Goal: Transaction & Acquisition: Purchase product/service

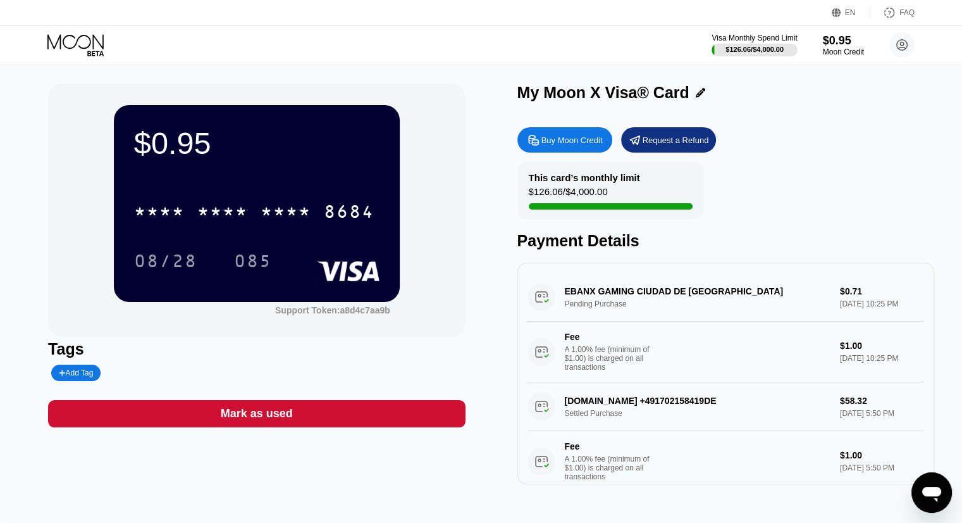
click at [856, 294] on div "EBANX GAMING CIUDAD DE MEXMX Pending Purchase $0.71 [DATE] 10:25 PM Fee A 1.00%…" at bounding box center [726, 327] width 397 height 109
drag, startPoint x: 853, startPoint y: 294, endPoint x: 826, endPoint y: 292, distance: 26.6
click at [826, 292] on div "EBANX GAMING CIUDAD DE MEXMX Pending Purchase $0.71 [DATE] 10:25 PM Fee A 1.00%…" at bounding box center [726, 327] width 397 height 109
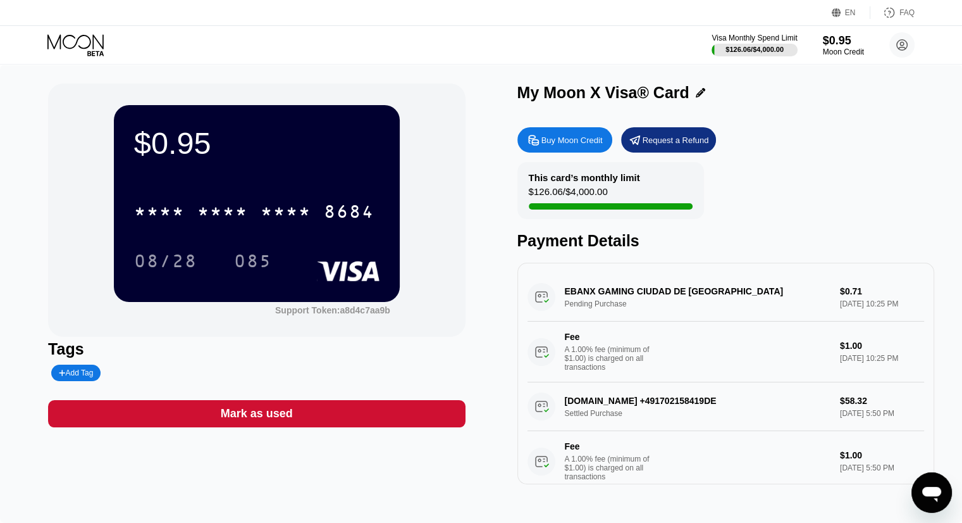
drag, startPoint x: 826, startPoint y: 292, endPoint x: 862, endPoint y: 295, distance: 36.2
click at [862, 295] on div "EBANX GAMING CIUDAD DE MEXMX Pending Purchase $0.71 [DATE] 10:25 PM Fee A 1.00%…" at bounding box center [726, 327] width 397 height 109
click at [836, 46] on div "$0.95" at bounding box center [843, 40] width 42 height 13
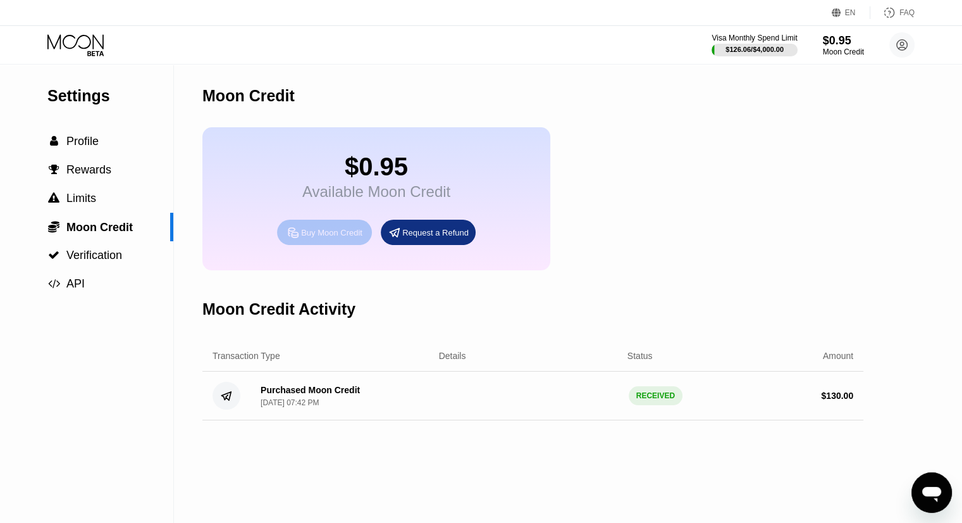
click at [342, 238] on div "Buy Moon Credit" at bounding box center [331, 232] width 61 height 11
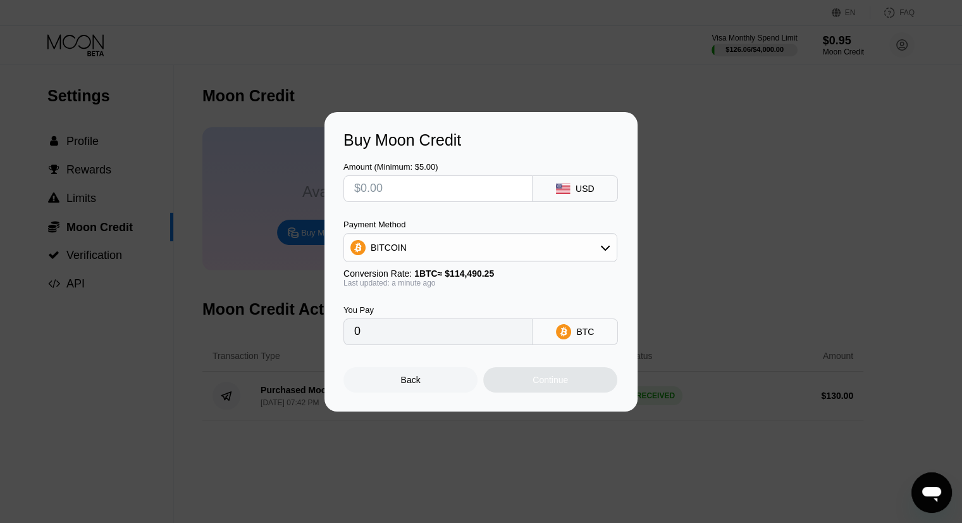
click at [468, 194] on input "text" at bounding box center [438, 188] width 168 height 25
click at [463, 239] on div "BITCOIN" at bounding box center [480, 247] width 273 height 25
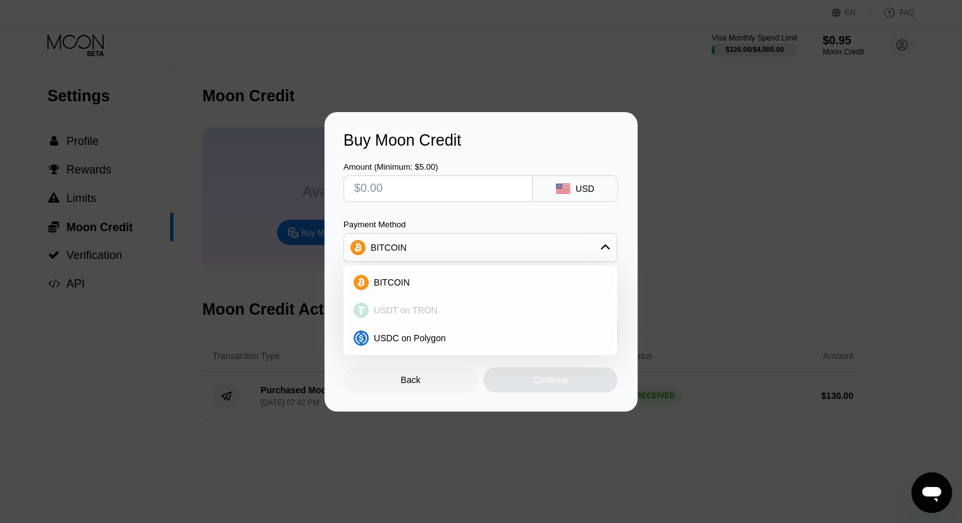
click at [438, 307] on div "USDT on TRON" at bounding box center [488, 310] width 239 height 10
type input "0.00"
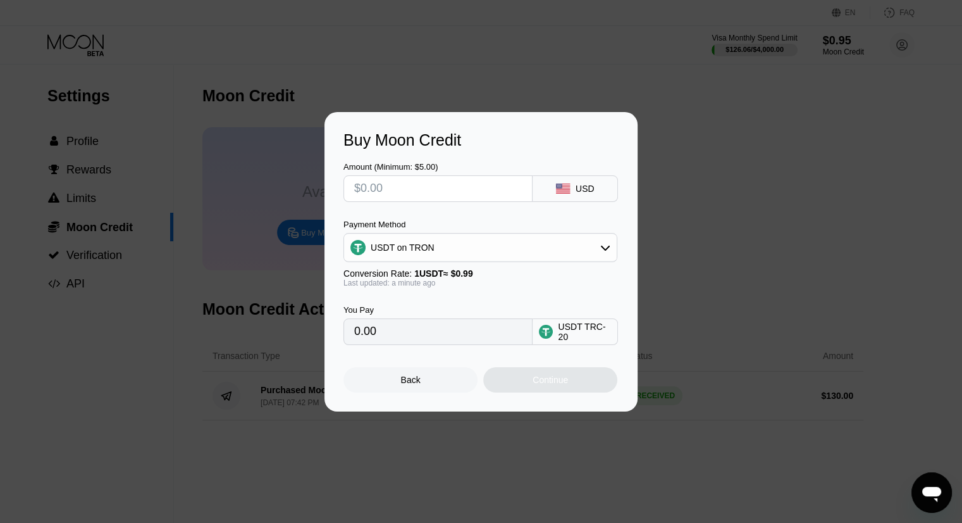
click at [473, 188] on input "text" at bounding box center [438, 188] width 168 height 25
click at [476, 192] on input "text" at bounding box center [438, 188] width 168 height 25
type input "$7"
type input "7.07"
type input "$75"
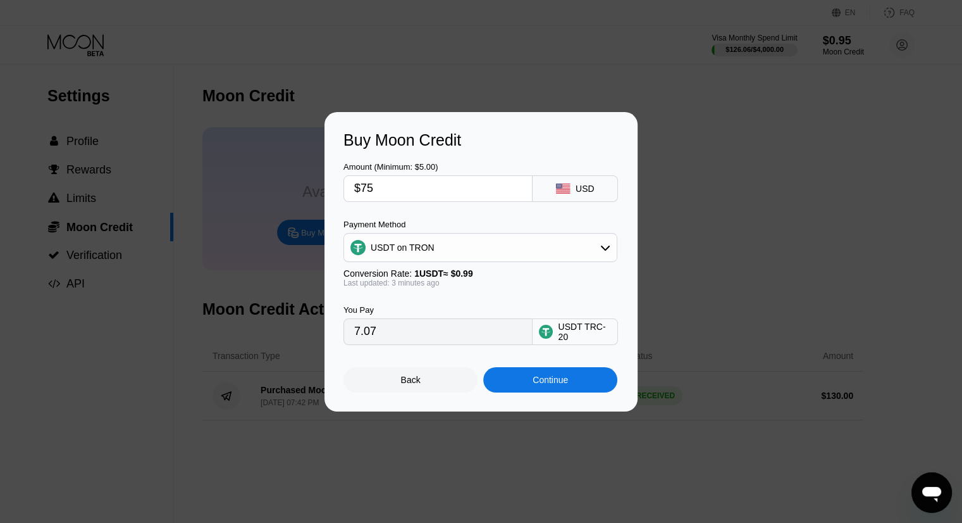
type input "75.76"
type input "$75"
click at [561, 383] on div "Continue" at bounding box center [550, 380] width 35 height 10
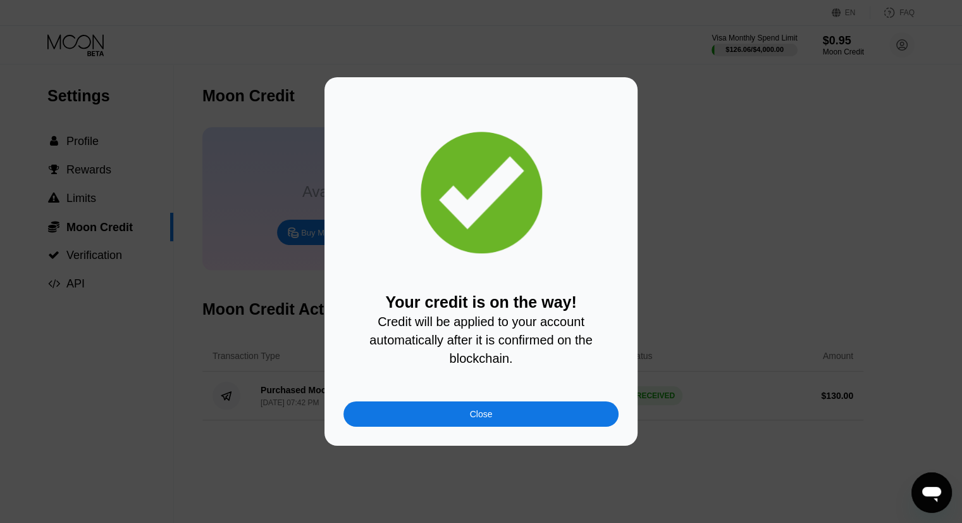
click at [518, 426] on div "Close" at bounding box center [481, 413] width 275 height 25
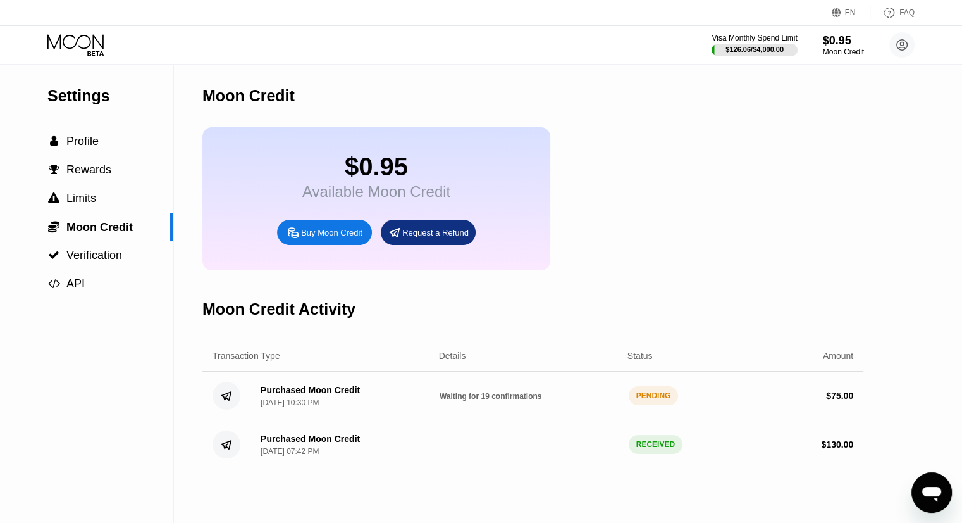
click at [834, 29] on div "Visa Monthly Spend Limit $126.06 / $4,000.00 $0.95 Moon Credit [PERSON_NAME] [E…" at bounding box center [481, 45] width 962 height 38
click at [834, 46] on div "$0.95" at bounding box center [843, 40] width 42 height 13
click at [832, 37] on div "$75.96" at bounding box center [843, 40] width 42 height 13
click at [835, 60] on div "Visa Monthly Spend Limit $126.06 / $4,000.00 $75.96 Moon Credit [PERSON_NAME] […" at bounding box center [481, 45] width 962 height 38
click at [836, 54] on div "Moon Credit" at bounding box center [843, 51] width 42 height 9
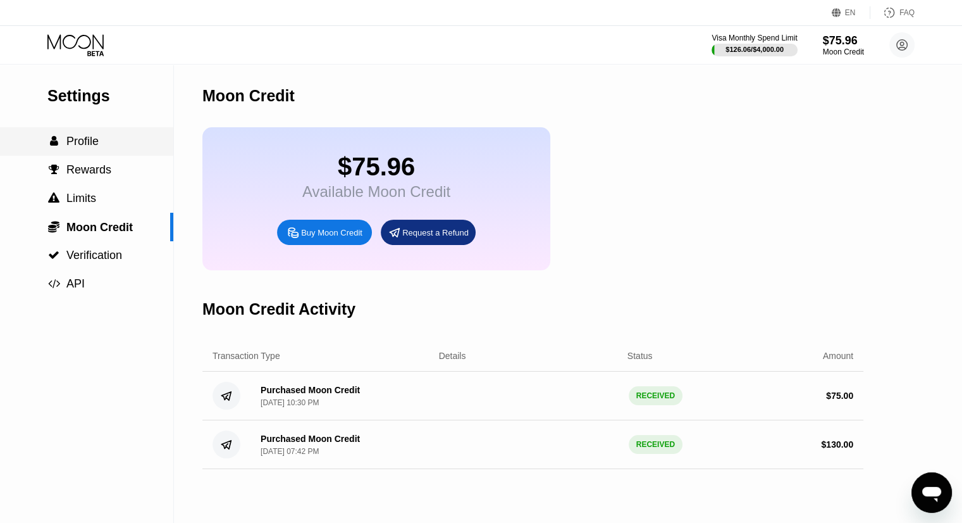
click at [103, 140] on div " Profile" at bounding box center [86, 141] width 173 height 13
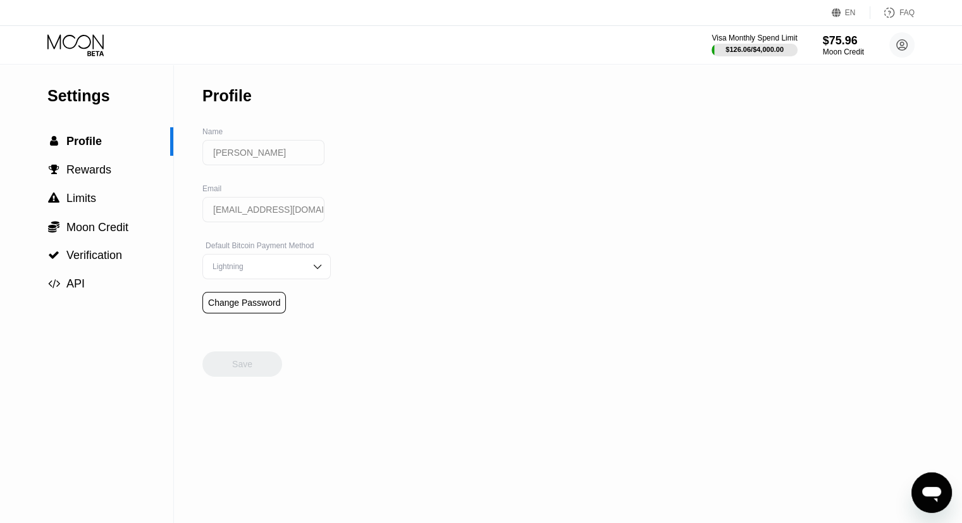
click at [73, 51] on icon at bounding box center [76, 45] width 59 height 22
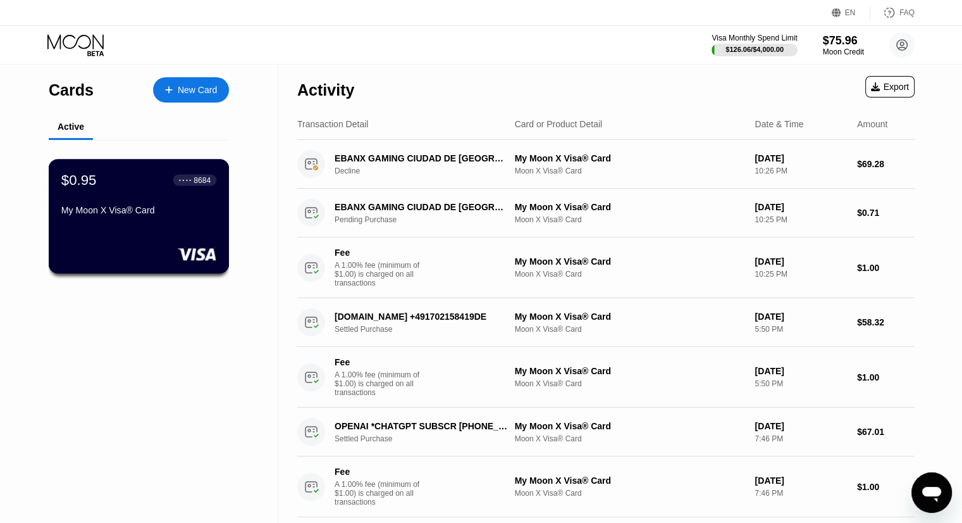
click at [135, 241] on div "$0.95 ● ● ● ● 8684 My Moon X Visa® Card" at bounding box center [139, 216] width 181 height 115
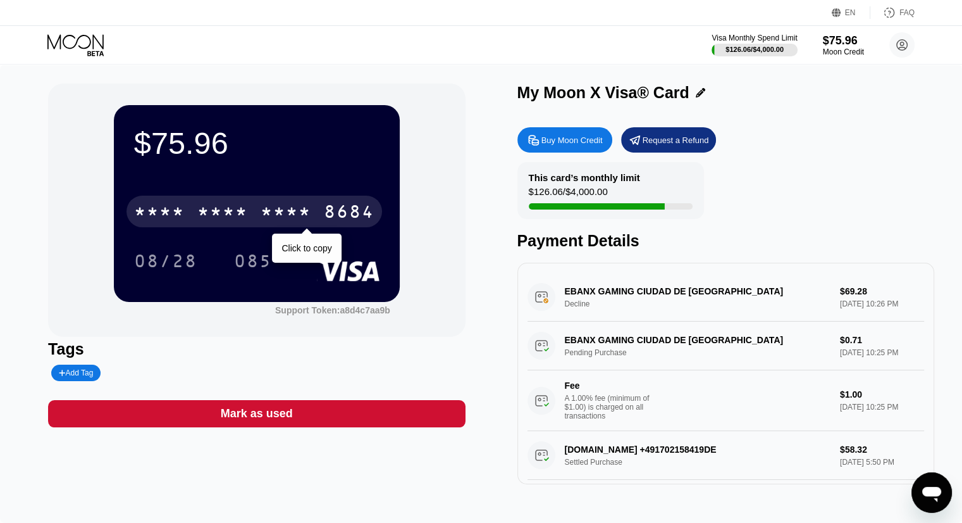
click at [337, 216] on div "8684" at bounding box center [349, 213] width 51 height 20
click at [309, 218] on div "2469" at bounding box center [286, 213] width 51 height 20
